Goal: Check status: Check status

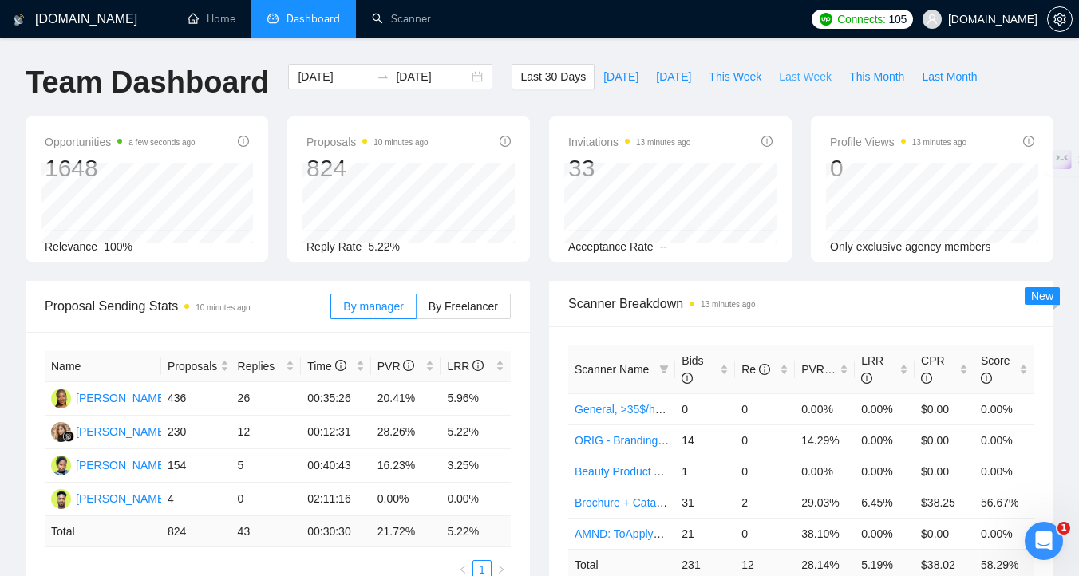
click at [784, 86] on button "Last Week" at bounding box center [805, 77] width 70 height 26
type input "[DATE]"
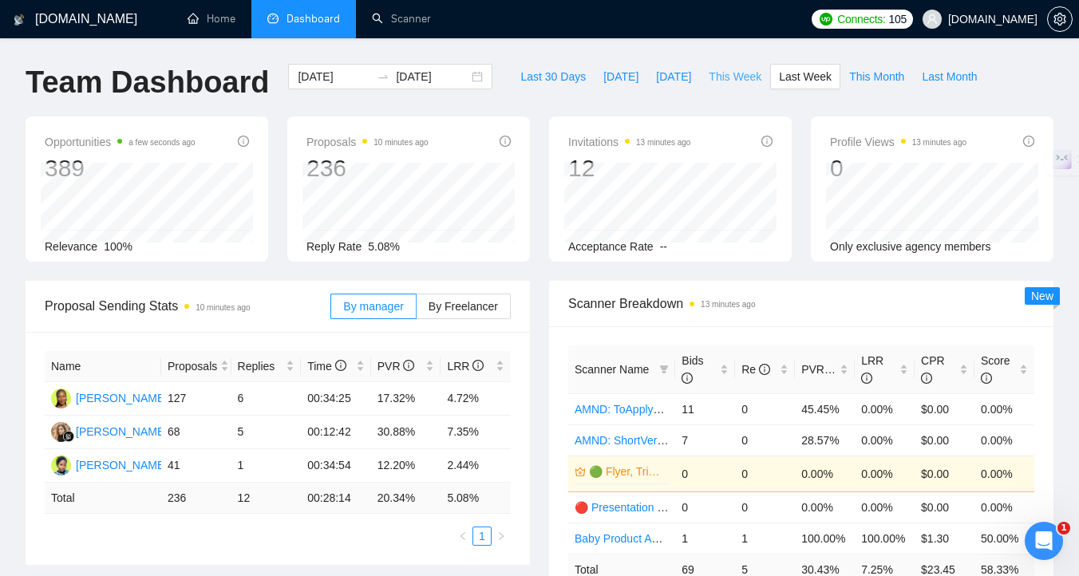
click at [718, 81] on span "This Week" at bounding box center [735, 77] width 53 height 18
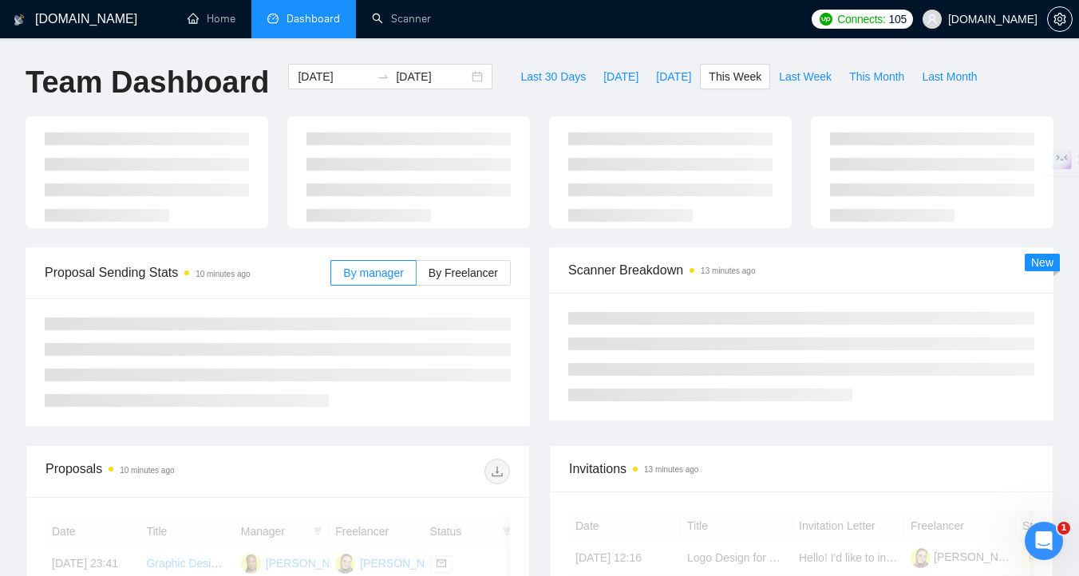
type input "[DATE]"
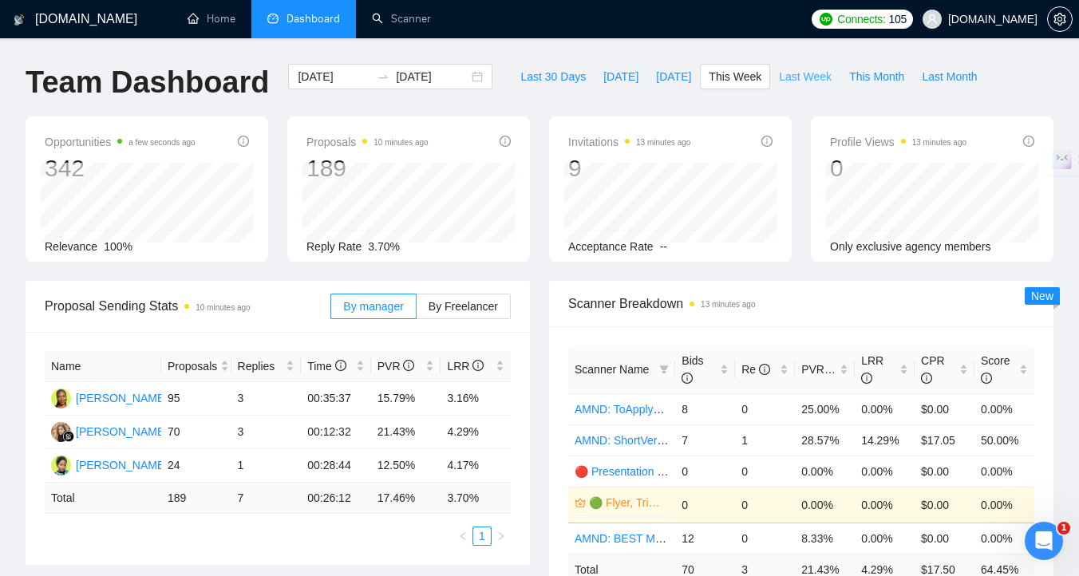
click at [792, 82] on span "Last Week" at bounding box center [805, 77] width 53 height 18
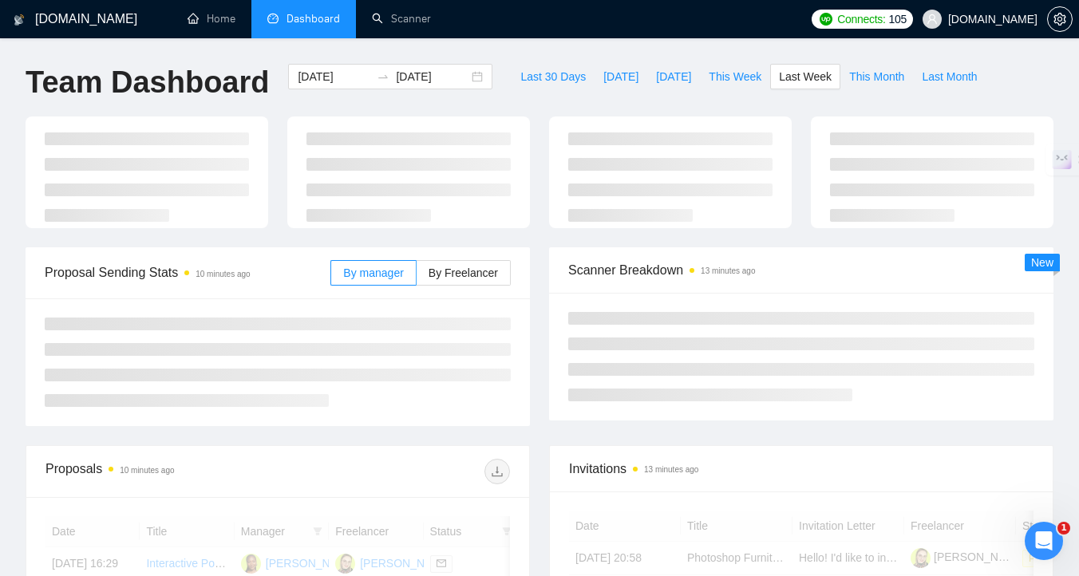
type input "[DATE]"
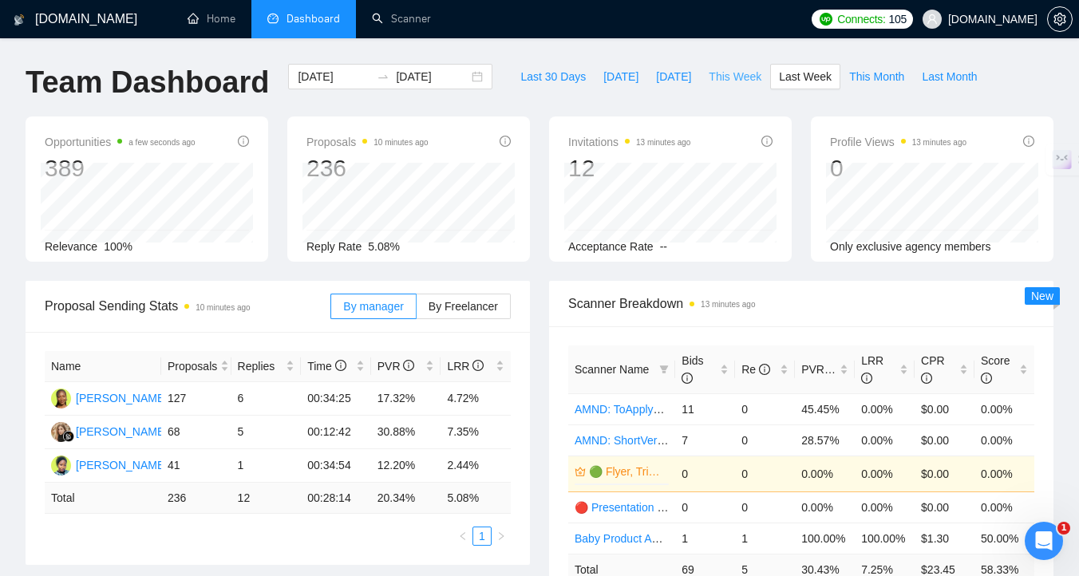
click at [730, 81] on span "This Week" at bounding box center [735, 77] width 53 height 18
type input "[DATE]"
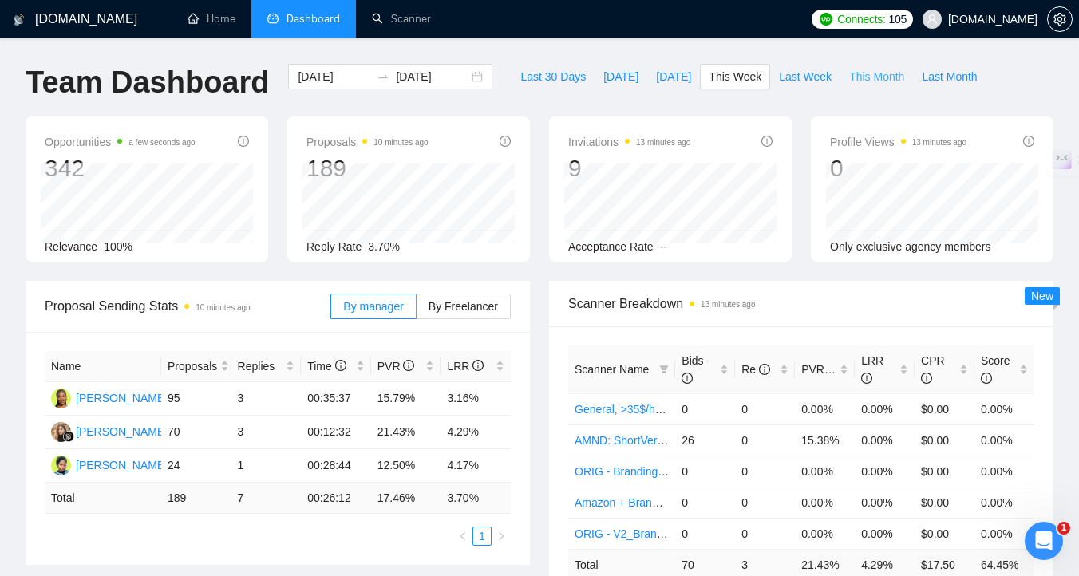
click at [864, 71] on span "This Month" at bounding box center [876, 77] width 55 height 18
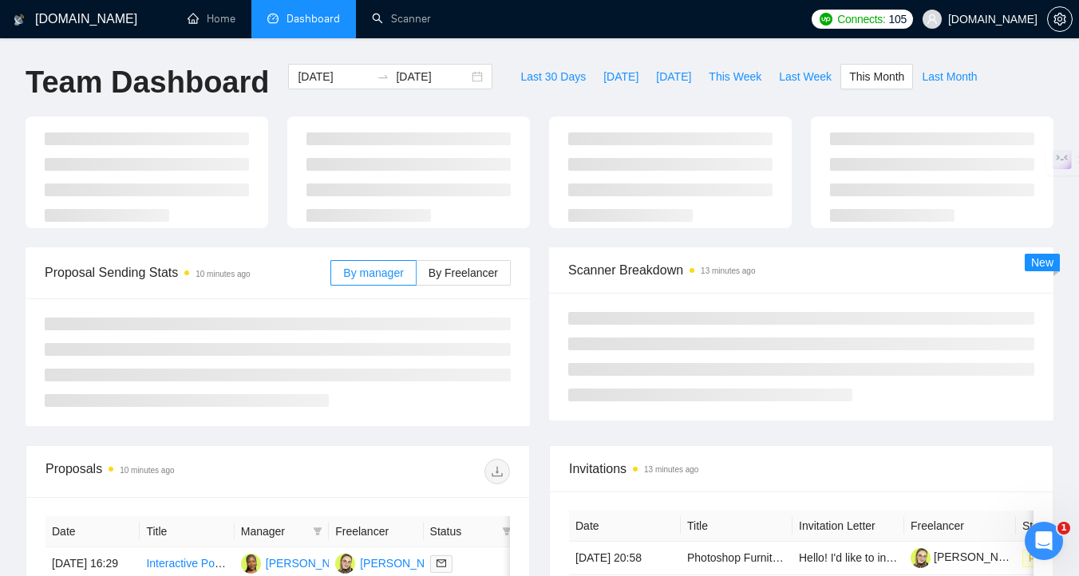
type input "[DATE]"
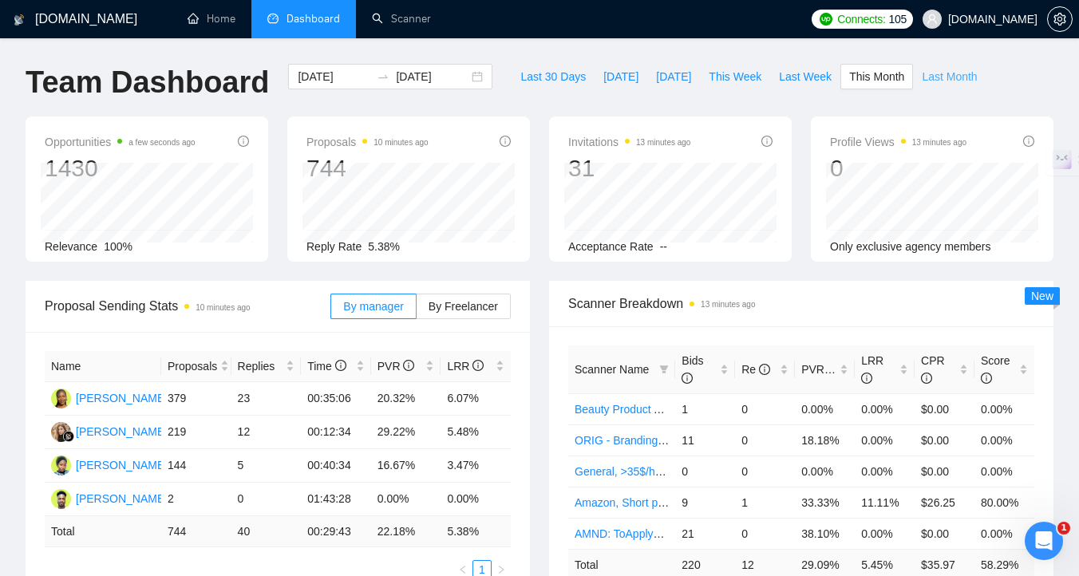
click at [954, 83] on span "Last Month" at bounding box center [949, 77] width 55 height 18
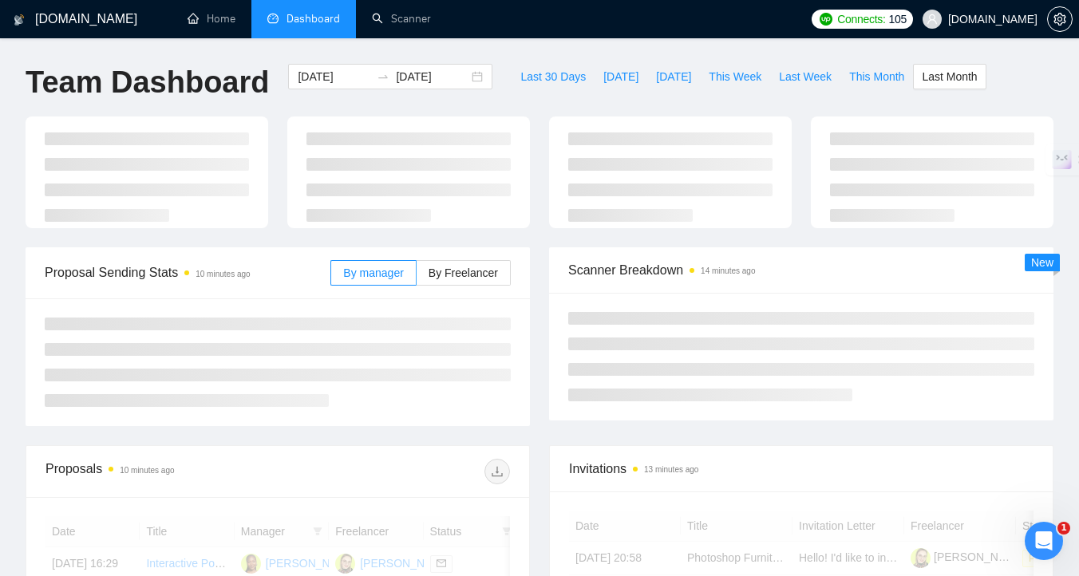
type input "[DATE]"
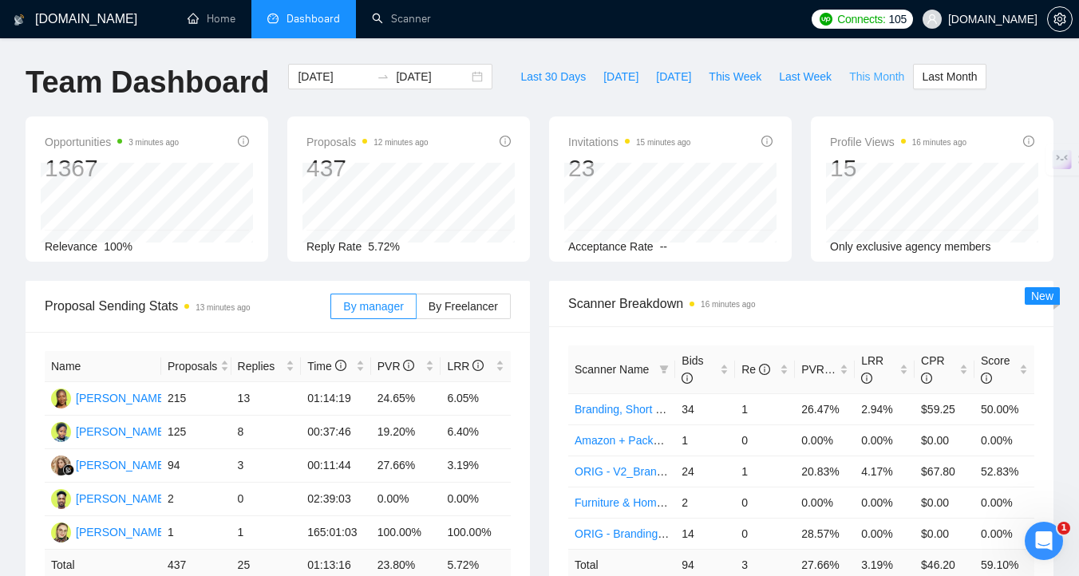
click at [869, 73] on span "This Month" at bounding box center [876, 77] width 55 height 18
type input "[DATE]"
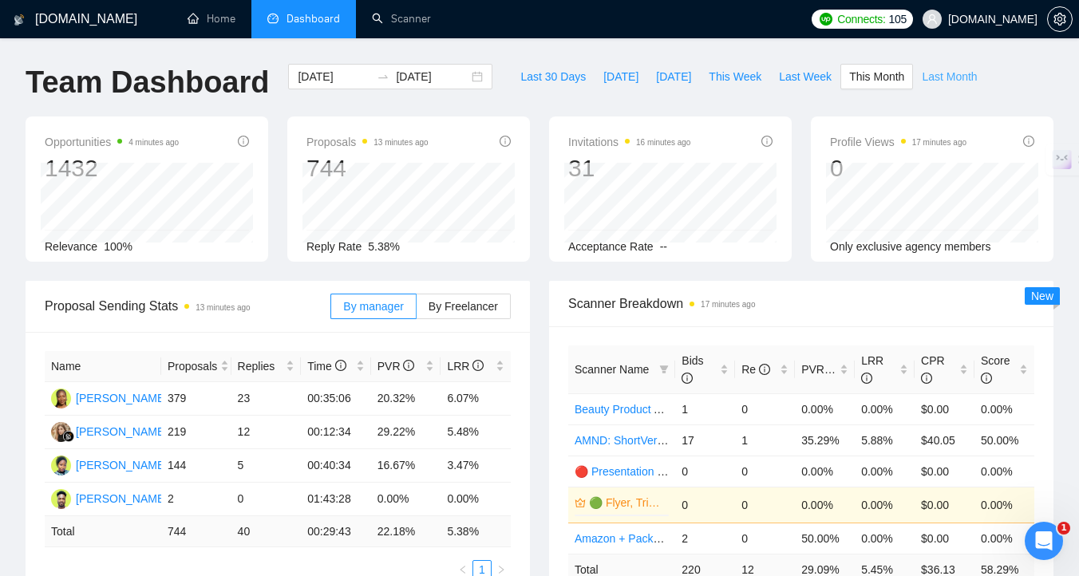
click at [977, 71] on span "Last Month" at bounding box center [949, 77] width 55 height 18
type input "[DATE]"
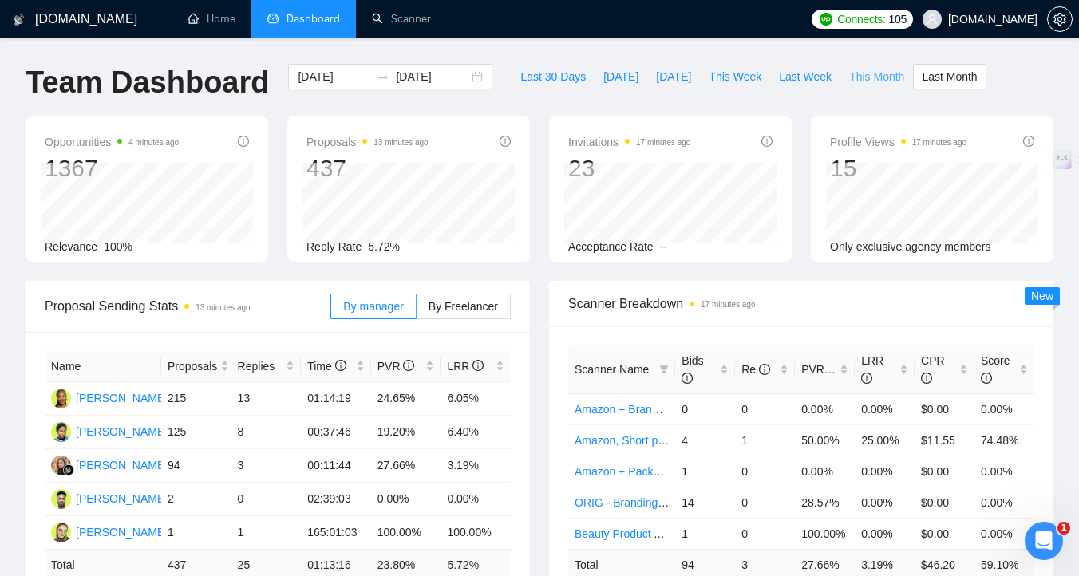
click at [896, 77] on span "This Month" at bounding box center [876, 77] width 55 height 18
type input "[DATE]"
